Goal: Task Accomplishment & Management: Manage account settings

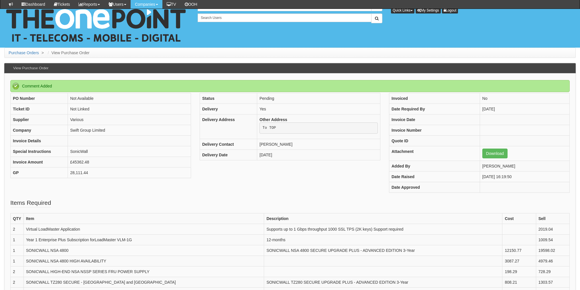
scroll to position [193, 0]
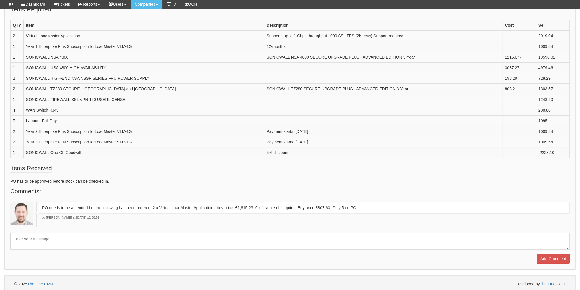
click at [254, 235] on textarea at bounding box center [289, 241] width 559 height 17
type textarea "SonicWALL still to order"
click at [548, 257] on input "Add Comment" at bounding box center [553, 259] width 33 height 10
